Goal: Transaction & Acquisition: Purchase product/service

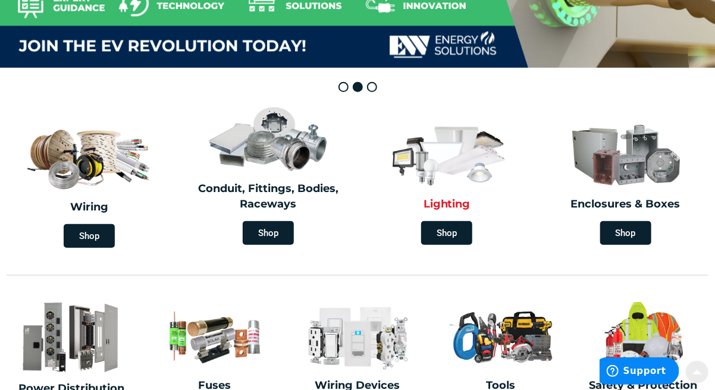
scroll to position [238, 0]
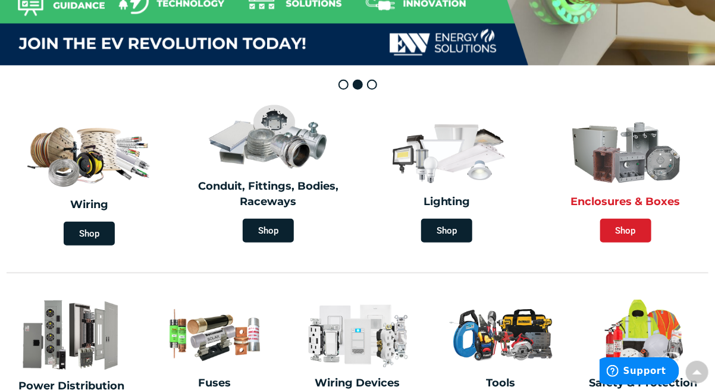
click at [623, 227] on span "Shop" at bounding box center [625, 231] width 51 height 24
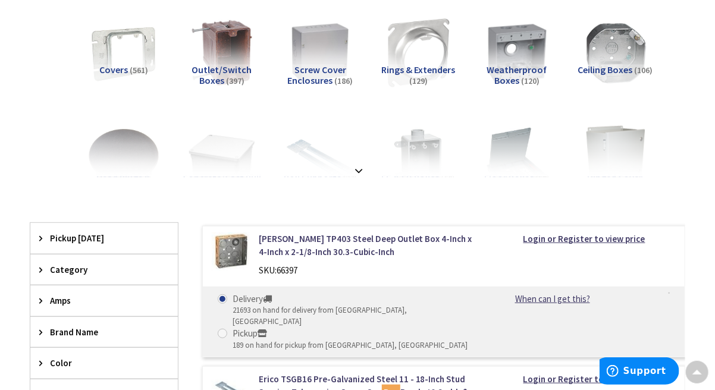
scroll to position [297, 0]
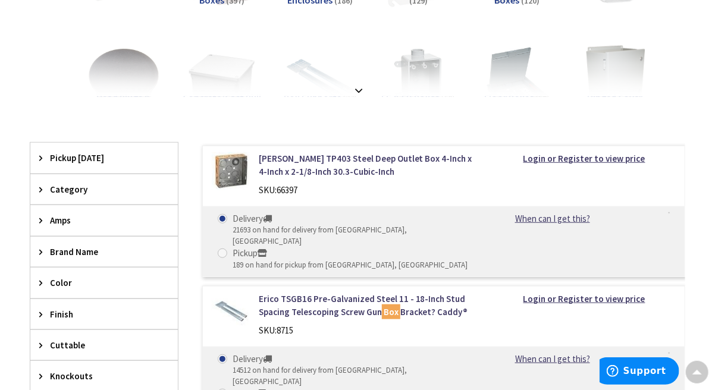
click at [55, 190] on span "Category" at bounding box center [98, 189] width 97 height 12
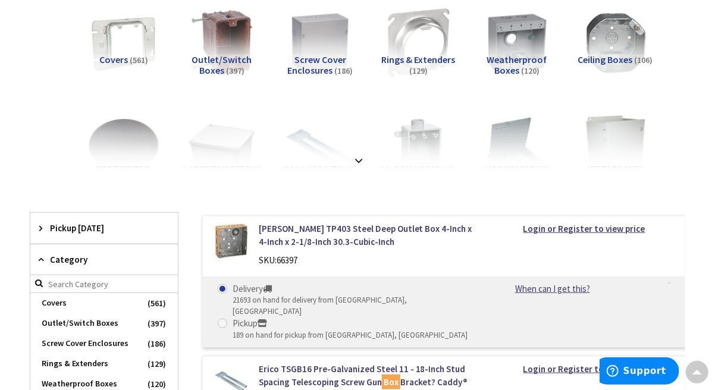
scroll to position [178, 0]
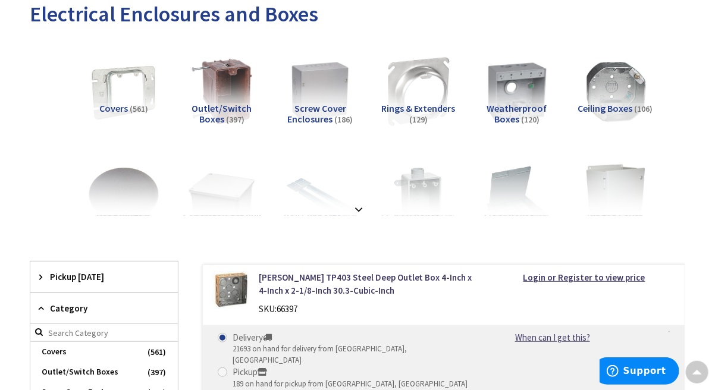
click at [33, 118] on div "View Subcategories Covers (561) Outlet/Switch Boxes (397) Screw Cover Enclosure…" at bounding box center [357, 126] width 655 height 178
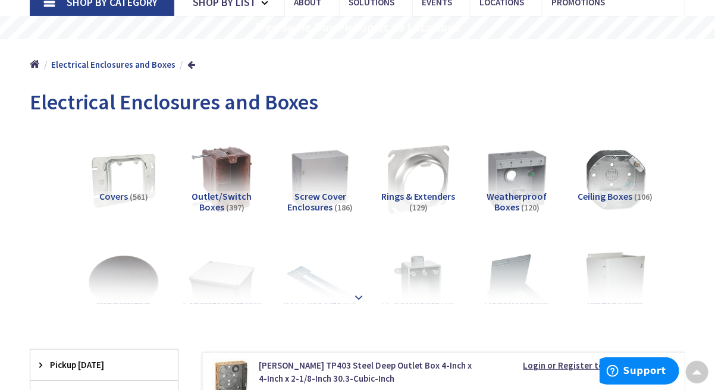
scroll to position [59, 0]
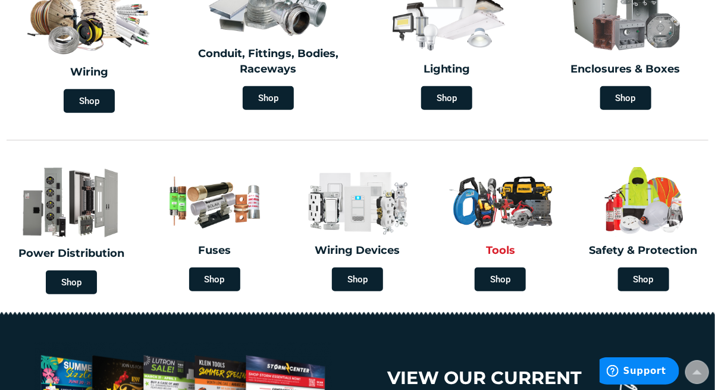
scroll to position [296, 0]
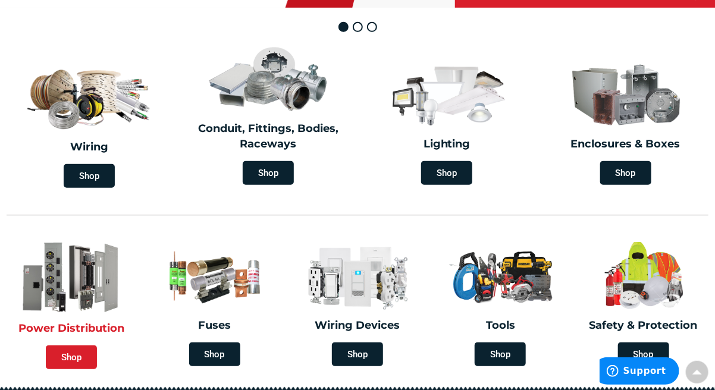
click at [67, 354] on span "Shop" at bounding box center [71, 358] width 51 height 24
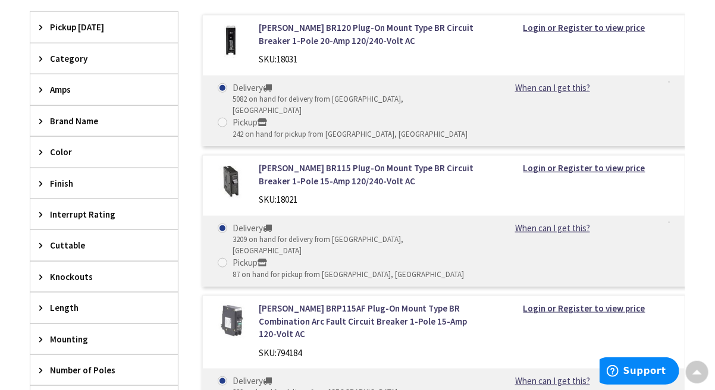
scroll to position [357, 0]
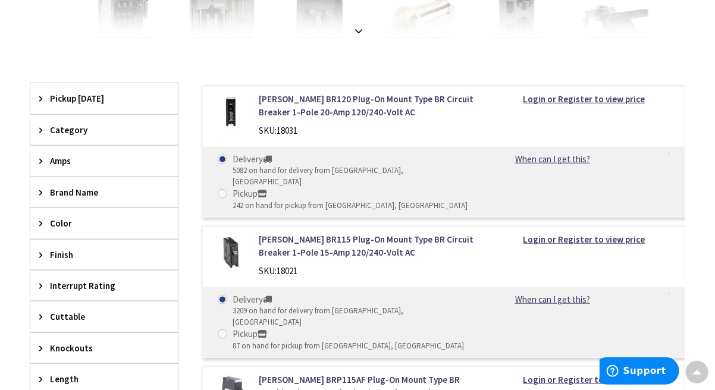
click at [67, 127] on span "Category" at bounding box center [98, 130] width 97 height 12
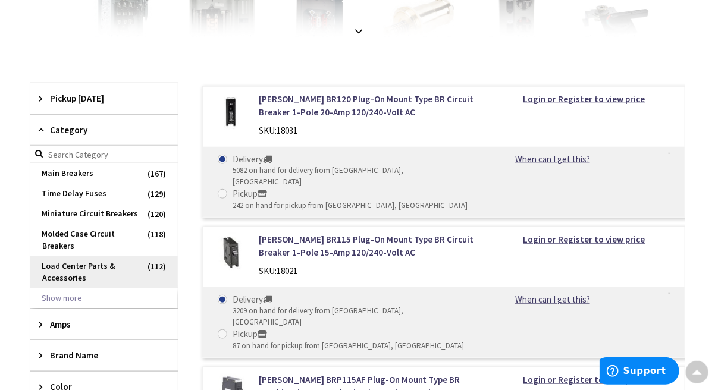
click at [74, 266] on span "Load Center Parts & Accessories" at bounding box center [103, 272] width 147 height 32
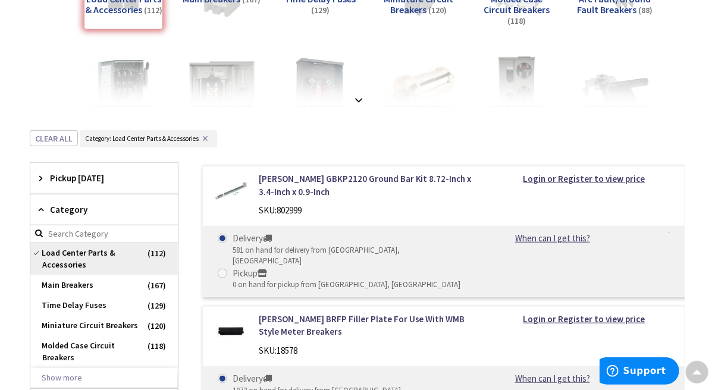
scroll to position [238, 0]
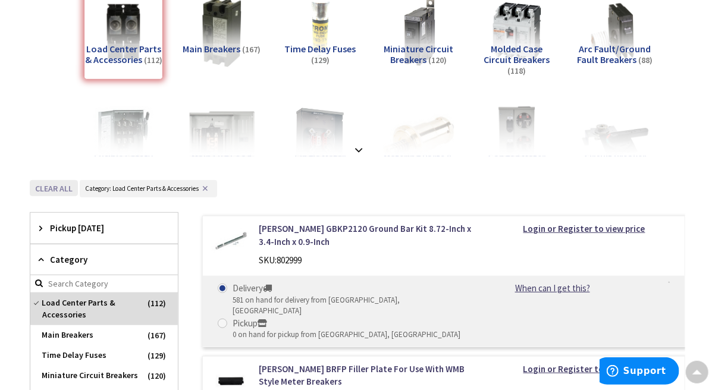
click at [61, 187] on button "Clear all" at bounding box center [54, 188] width 48 height 16
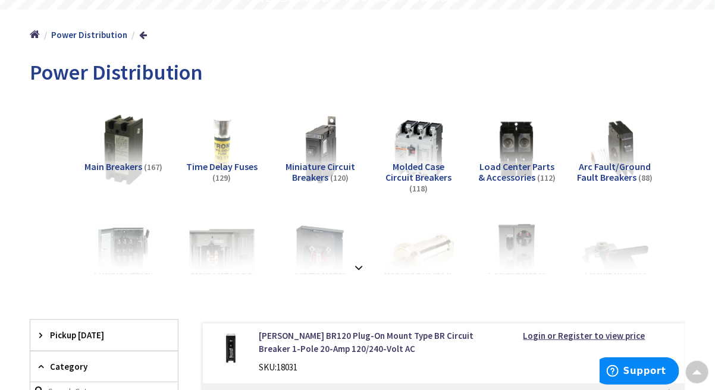
scroll to position [119, 0]
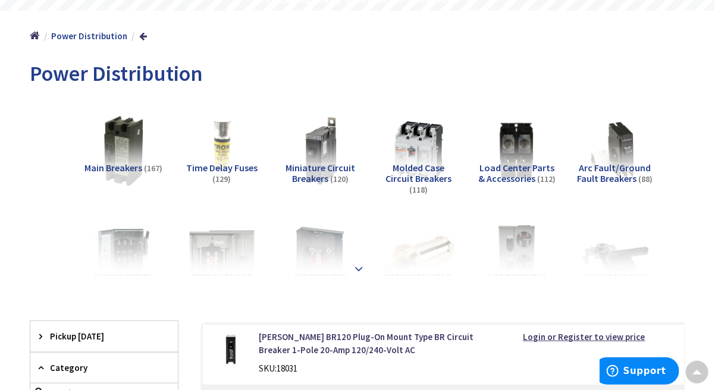
click at [357, 266] on strong at bounding box center [358, 268] width 14 height 13
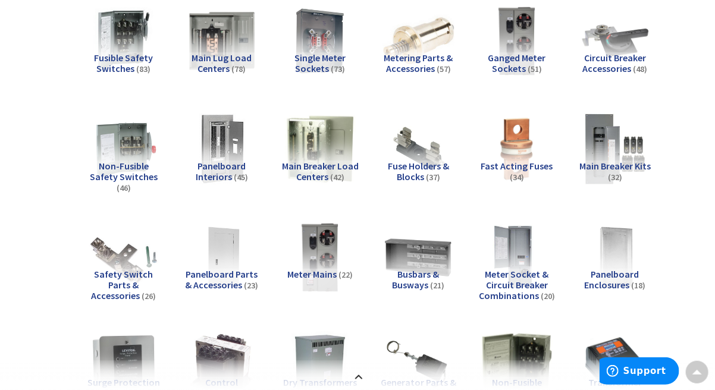
scroll to position [357, 0]
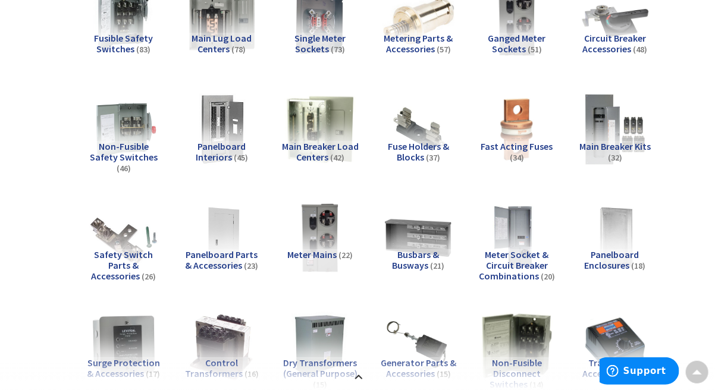
click at [610, 145] on span "Main Breaker Kits" at bounding box center [614, 146] width 71 height 12
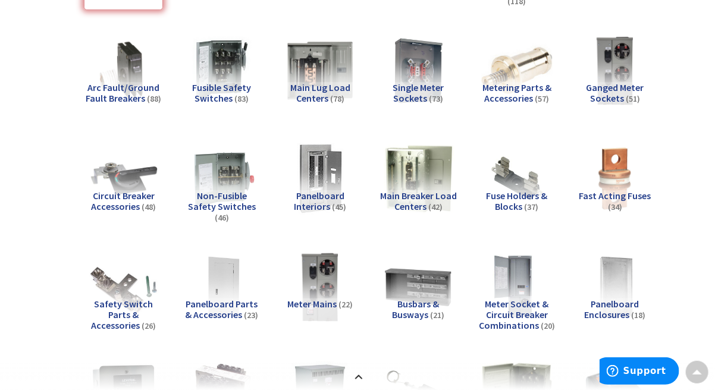
scroll to position [326, 0]
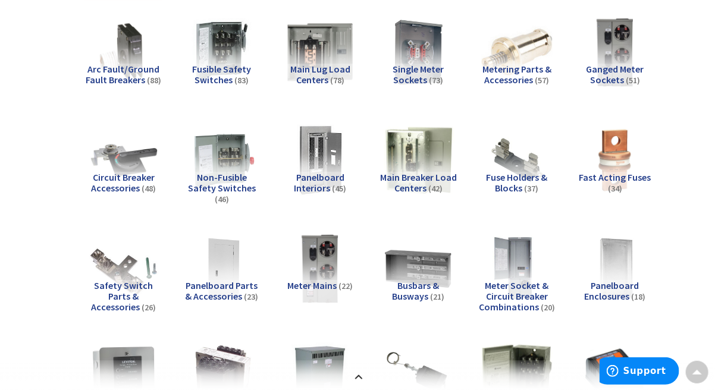
click at [318, 174] on span "Panelboard Interiors" at bounding box center [319, 182] width 51 height 23
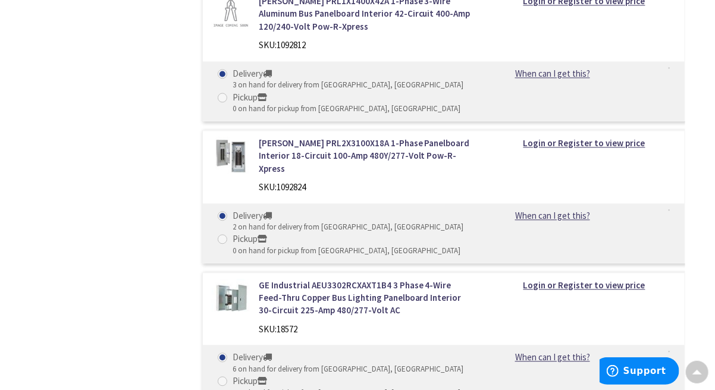
scroll to position [4548, 0]
click at [394, 171] on link "Eaton PRL2X3100X18A 1-Phase Panelboard Interior 18-Circuit 100-Amp 480Y/277-Vol…" at bounding box center [367, 156] width 216 height 38
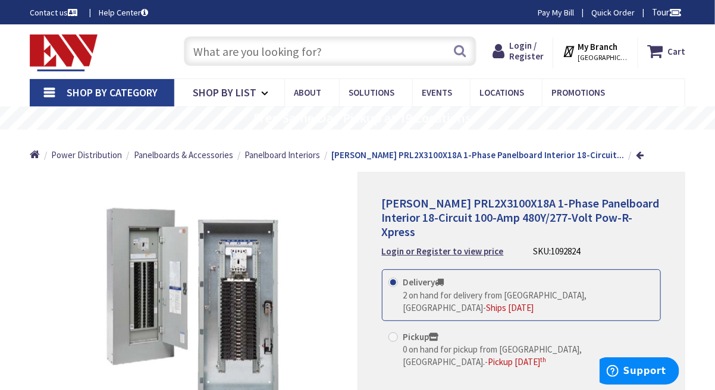
drag, startPoint x: 132, startPoint y: 46, endPoint x: 124, endPoint y: 95, distance: 49.5
click at [132, 46] on div "Toggle Nav" at bounding box center [95, 52] width 148 height 40
click at [290, 156] on span "Panelboard Interiors" at bounding box center [282, 154] width 76 height 11
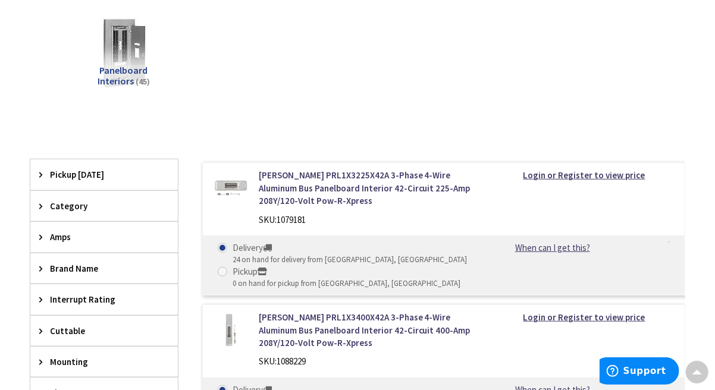
scroll to position [13, 0]
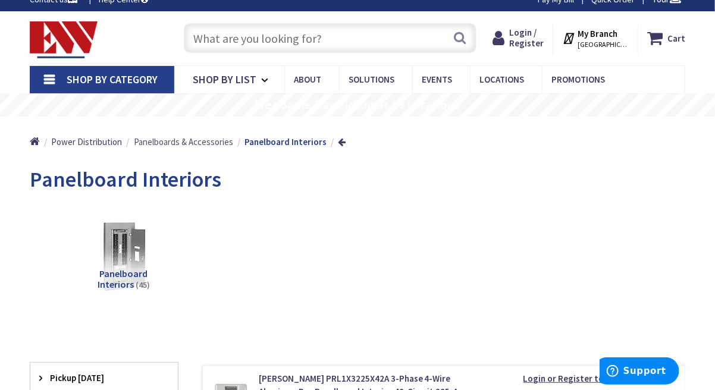
click at [164, 143] on span "Panelboards & Accessories" at bounding box center [183, 141] width 99 height 11
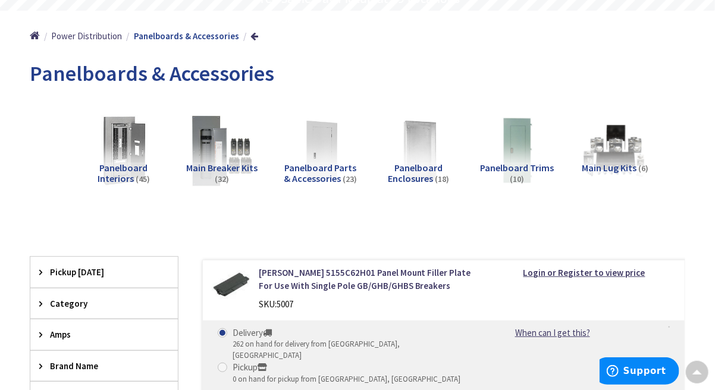
scroll to position [59, 0]
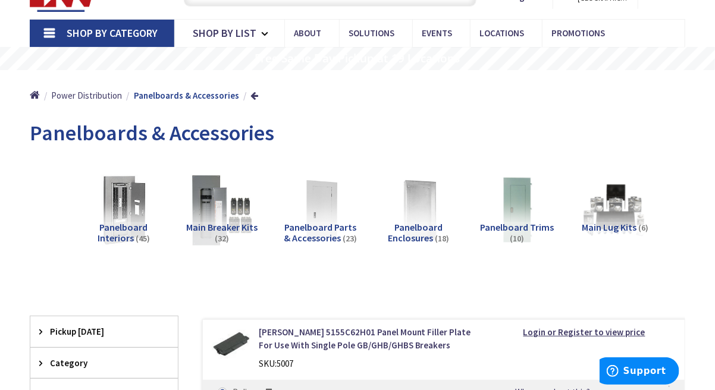
click at [216, 227] on span "Main Breaker Kits" at bounding box center [221, 227] width 71 height 12
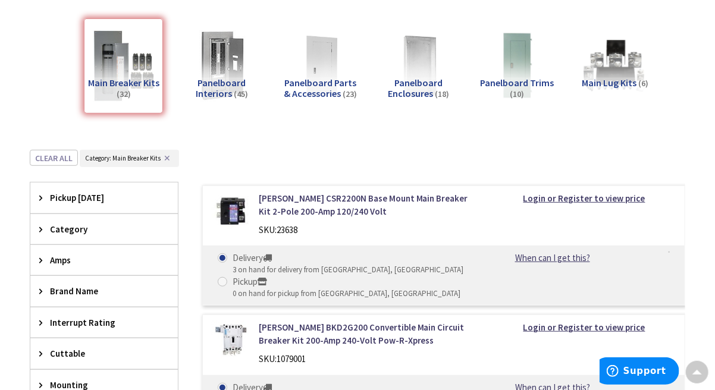
scroll to position [116, 0]
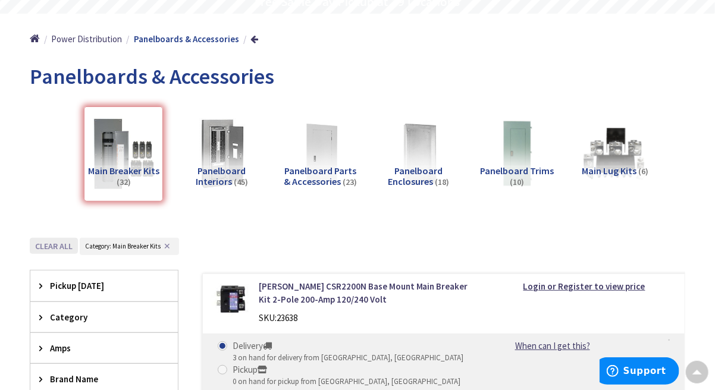
click at [59, 243] on button "Clear all" at bounding box center [54, 246] width 48 height 16
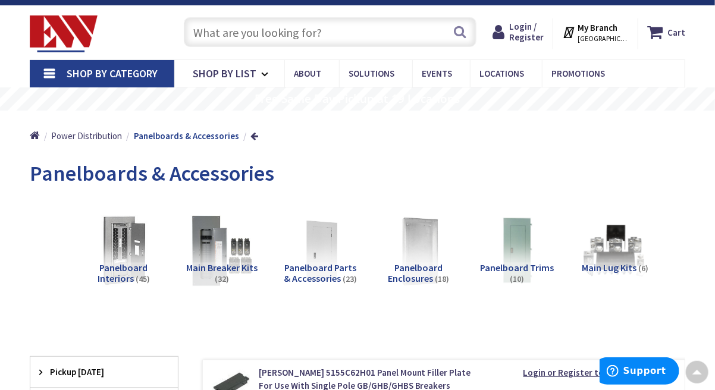
scroll to position [0, 0]
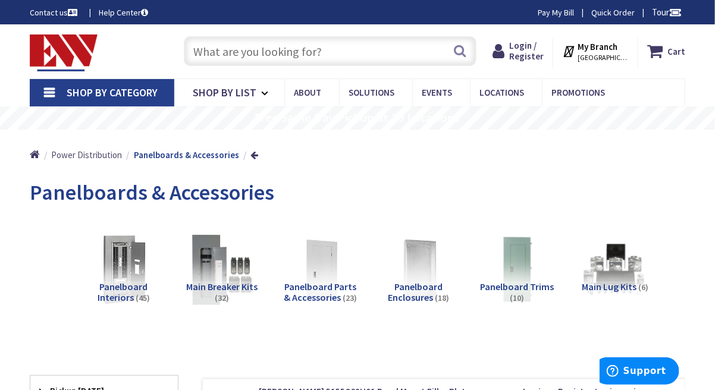
click at [98, 154] on span "Power Distribution" at bounding box center [86, 154] width 71 height 11
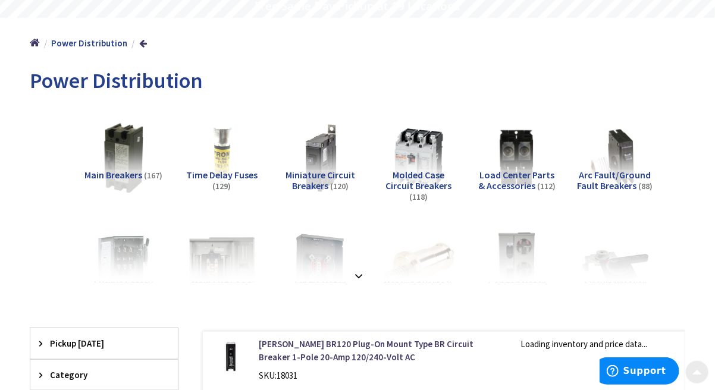
scroll to position [119, 0]
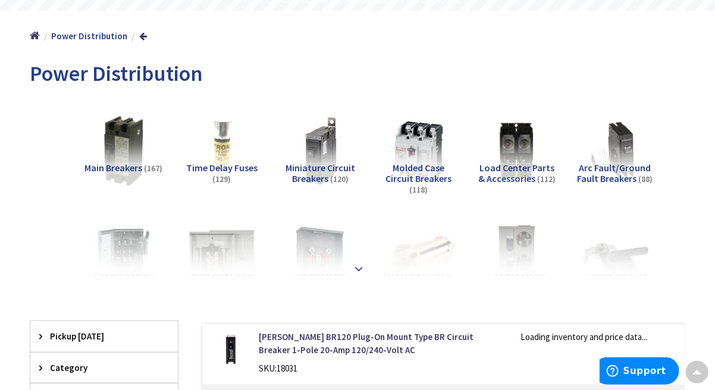
click at [357, 269] on strong at bounding box center [358, 268] width 14 height 13
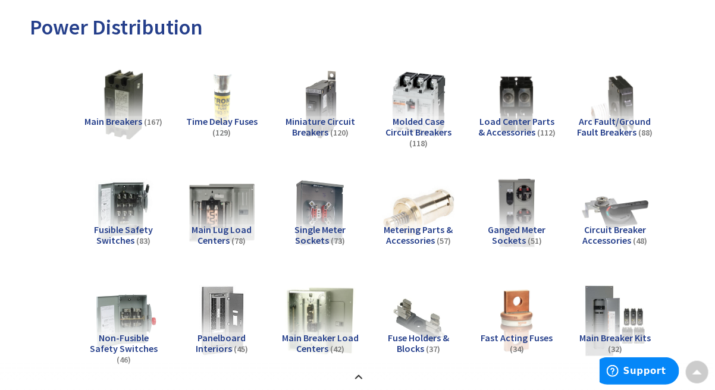
scroll to position [0, 0]
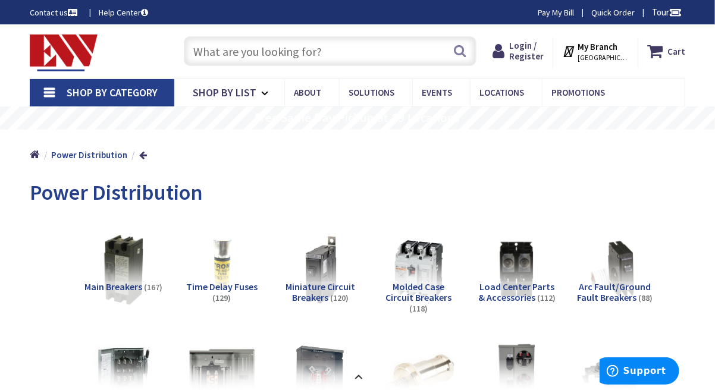
click at [320, 52] on input "text" at bounding box center [330, 51] width 293 height 30
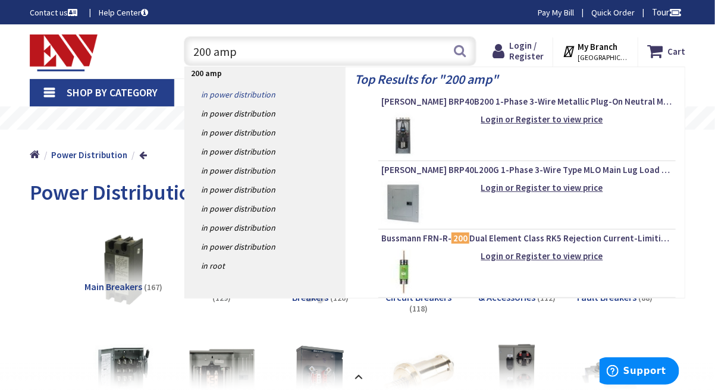
type input "200 amp"
click at [260, 92] on link "in Power Distribution" at bounding box center [265, 94] width 161 height 19
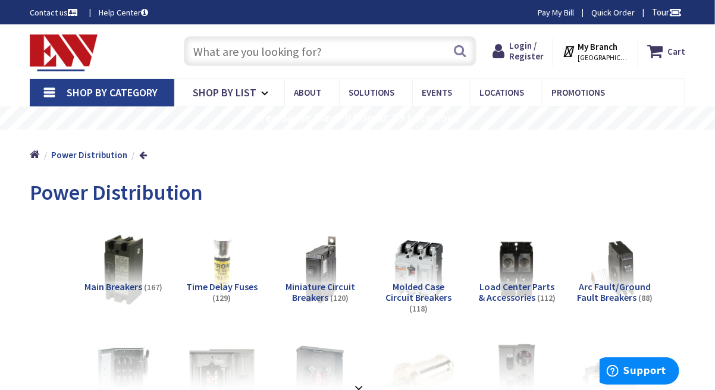
click at [255, 51] on input "text" at bounding box center [330, 51] width 293 height 30
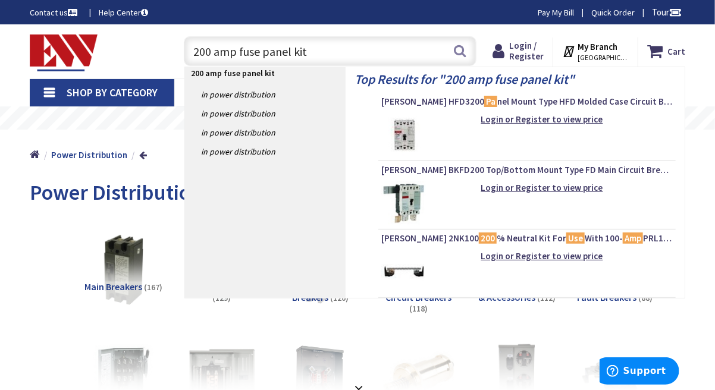
type input "200 amp fuse panel kits"
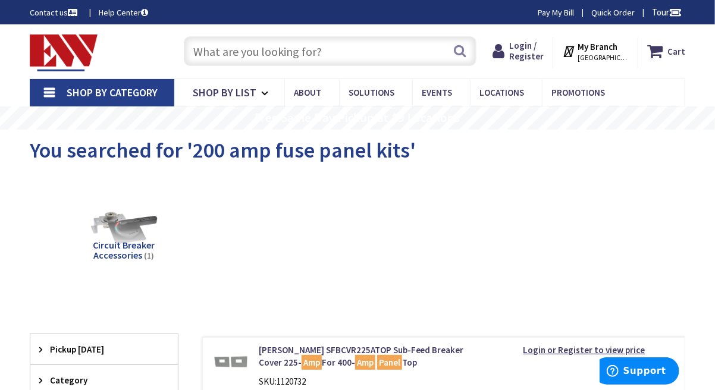
click at [337, 49] on input "text" at bounding box center [330, 51] width 293 height 30
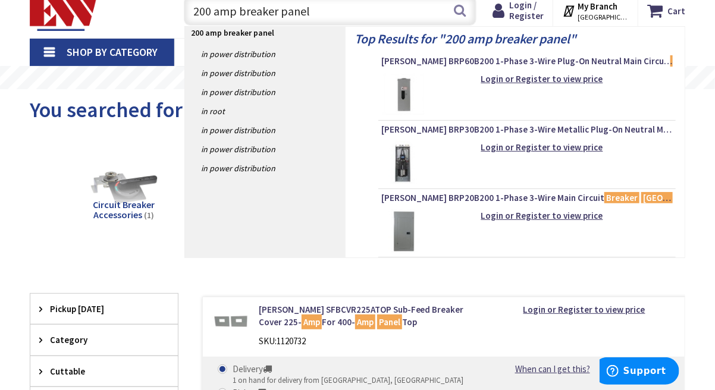
scroll to position [59, 0]
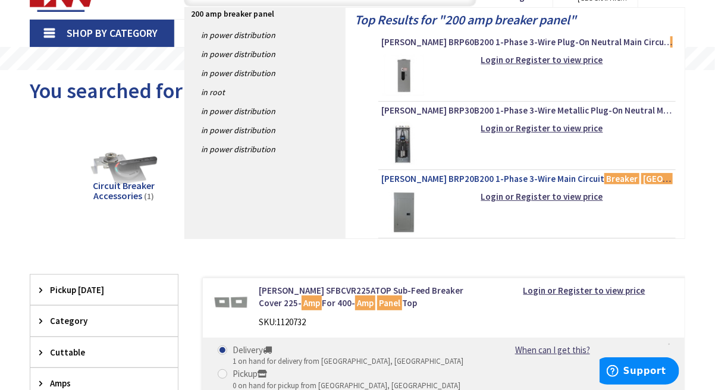
type input "200 amp breaker panel"
click at [436, 178] on span "Eaton BRP20B200 1-Phase 3-Wire Main Circuit Breaker Load Center 40-Circuits 120…" at bounding box center [526, 179] width 291 height 12
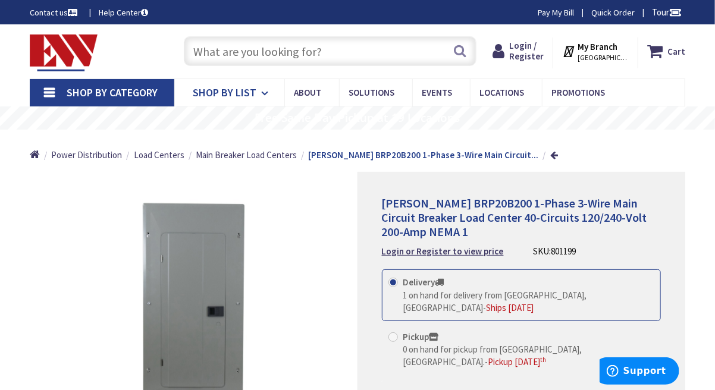
click at [264, 92] on icon at bounding box center [266, 93] width 11 height 26
click at [265, 94] on icon at bounding box center [266, 93] width 11 height 26
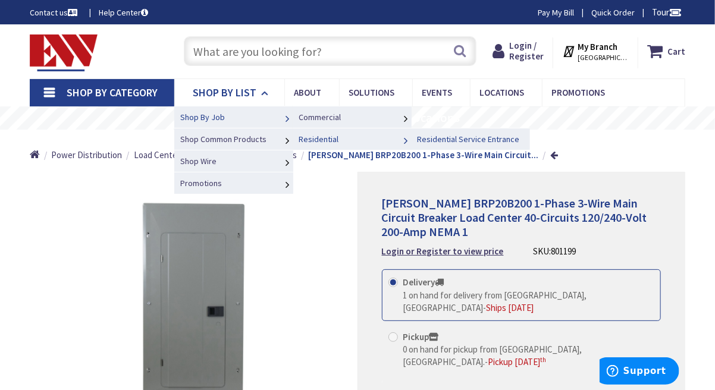
click at [451, 137] on span "Residential Service Entrance" at bounding box center [468, 139] width 102 height 11
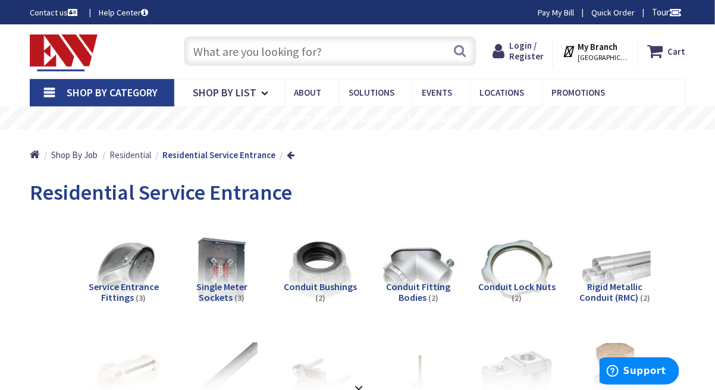
click at [130, 154] on span "Residential" at bounding box center [130, 154] width 42 height 11
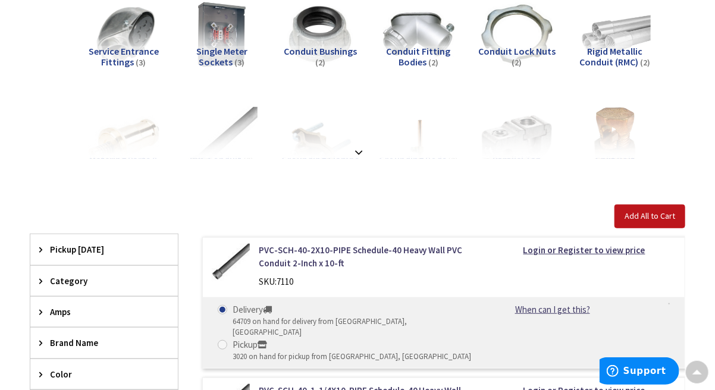
scroll to position [238, 0]
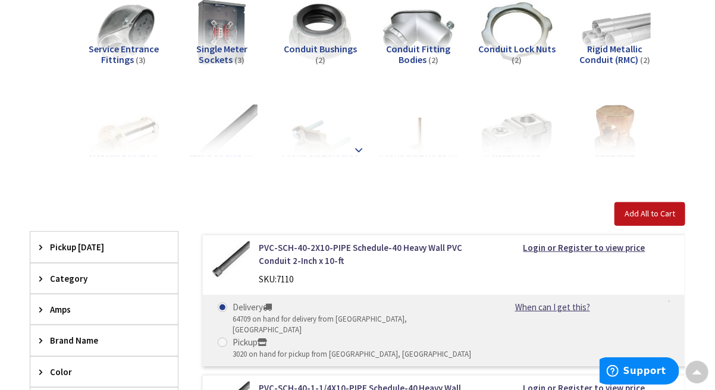
click at [359, 146] on strong at bounding box center [358, 149] width 14 height 13
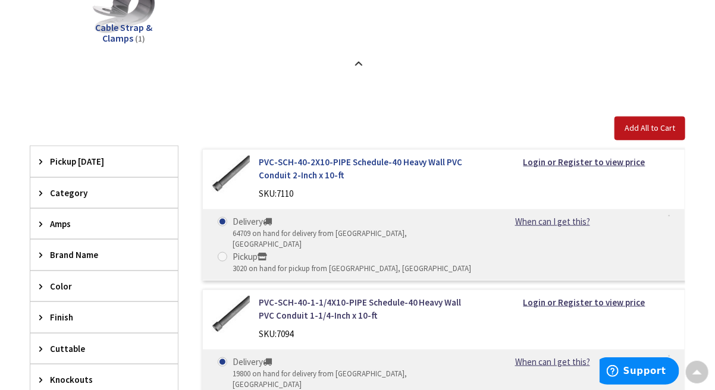
scroll to position [0, 0]
